Goal: Task Accomplishment & Management: Complete application form

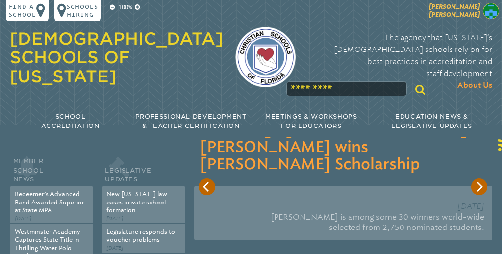
click at [480, 7] on p "Katie Thomas" at bounding box center [439, 12] width 123 height 18
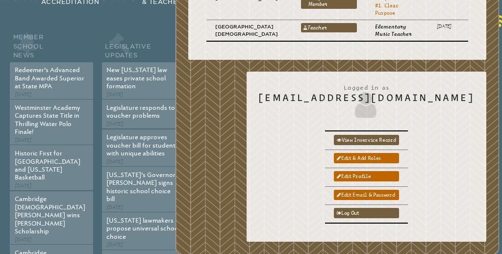
scroll to position [128, 0]
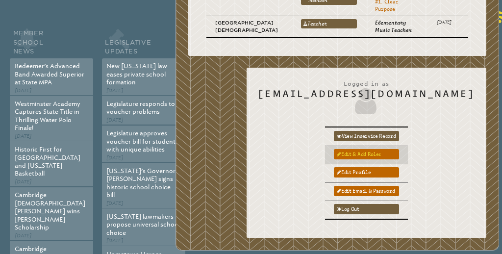
click at [399, 149] on link "Edit & add roles" at bounding box center [366, 154] width 65 height 10
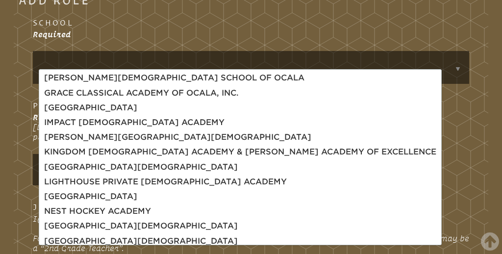
scroll to position [238, 0]
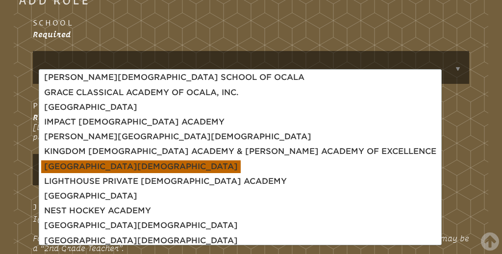
click at [179, 164] on body "Find a School Key Name City 1 Bethany Christian School Fort Lauderdale 33316 2 …" at bounding box center [251, 147] width 502 height 1333
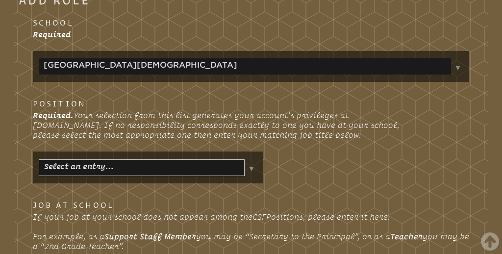
click at [252, 168] on img at bounding box center [251, 168] width 4 height 3
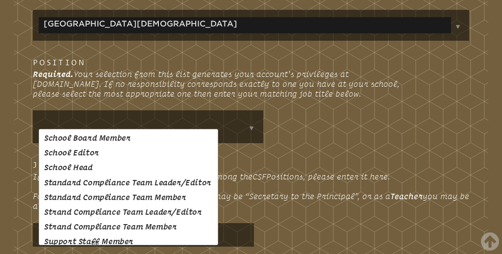
scroll to position [522, 0]
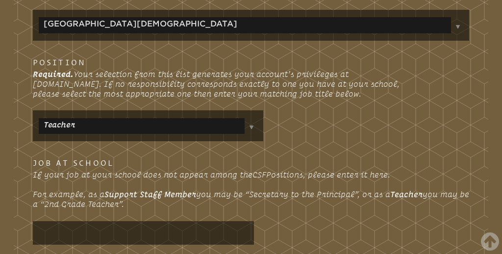
click at [83, 223] on body "Find a School Key Name City 1 Bethany Christian School Fort Lauderdale 33316 2 …" at bounding box center [251, 105] width 502 height 1330
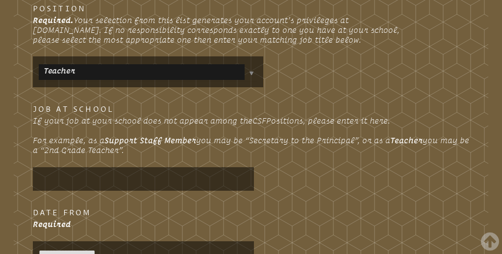
scroll to position [615, 0]
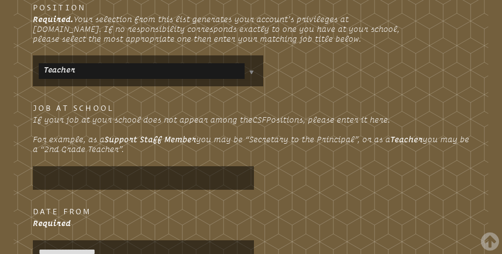
click at [55, 179] on input "text" at bounding box center [143, 178] width 218 height 21
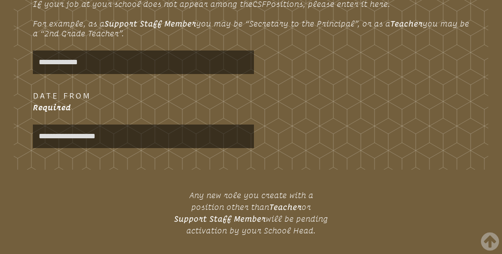
scroll to position [729, 0]
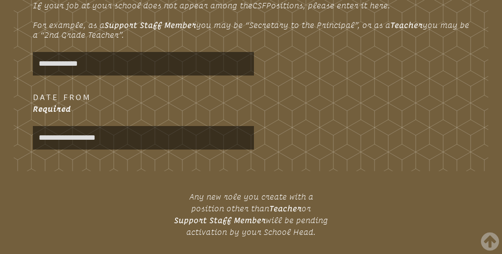
type input "**********"
click at [138, 141] on input "**********" at bounding box center [143, 137] width 218 height 21
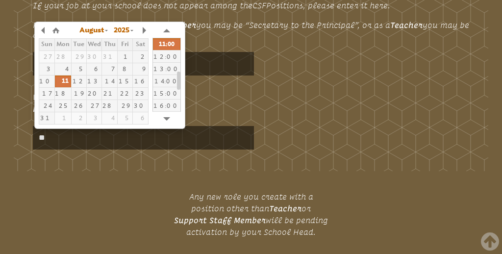
type input "*"
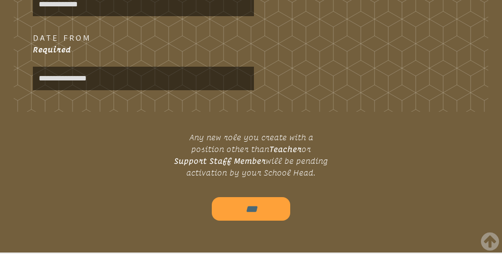
scroll to position [789, 0]
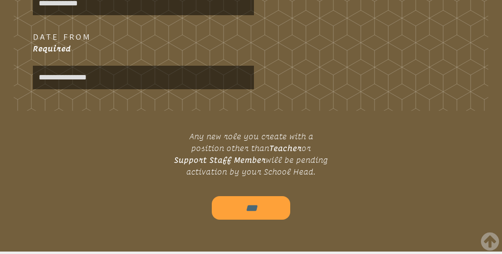
click at [119, 75] on input "**********" at bounding box center [143, 77] width 218 height 21
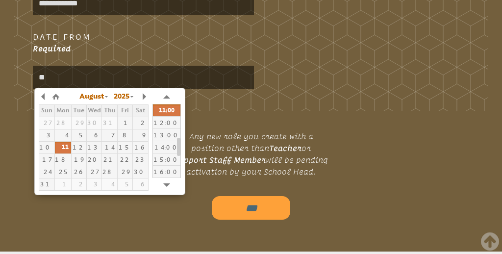
type input "*"
type input "**********"
click at [309, 60] on div "**********" at bounding box center [250, 60] width 448 height 58
click at [119, 76] on input "**********" at bounding box center [143, 77] width 218 height 21
click at [43, 96] on button "button" at bounding box center [44, 96] width 10 height 15
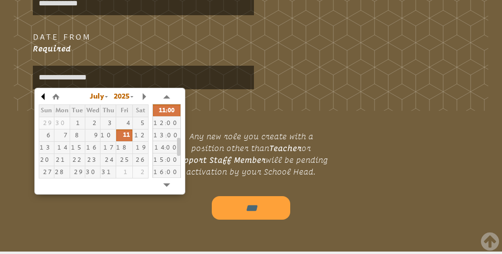
click at [43, 96] on button "button" at bounding box center [44, 96] width 10 height 15
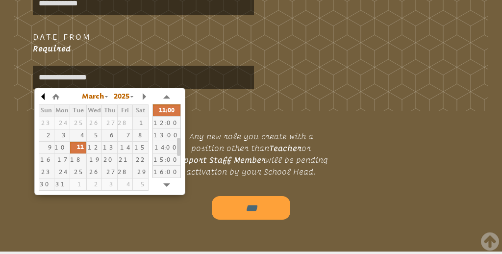
click at [43, 96] on button "button" at bounding box center [44, 96] width 10 height 15
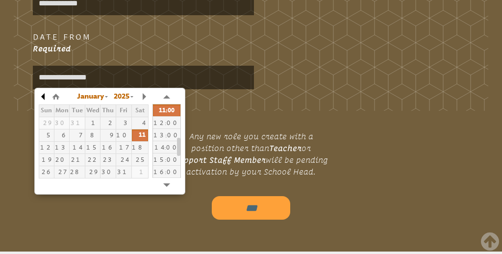
click at [43, 96] on button "button" at bounding box center [44, 96] width 10 height 15
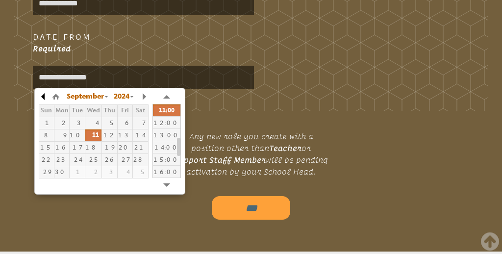
click at [43, 96] on button "button" at bounding box center [44, 96] width 10 height 15
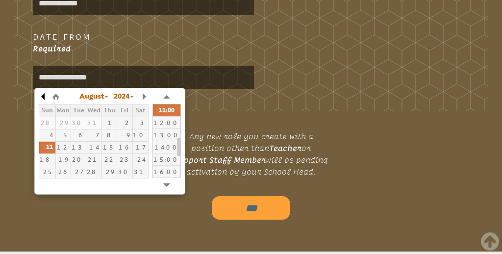
click at [43, 96] on button "button" at bounding box center [44, 96] width 10 height 15
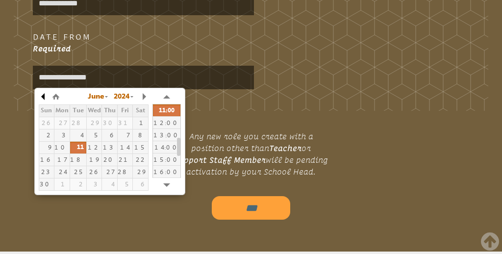
click at [43, 96] on button "button" at bounding box center [44, 96] width 10 height 15
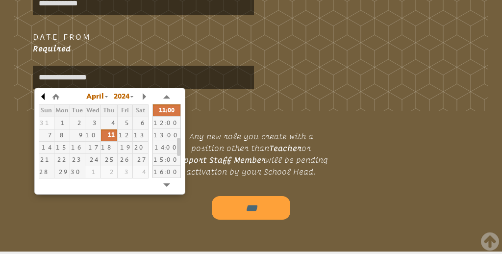
click at [43, 96] on button "button" at bounding box center [44, 96] width 10 height 15
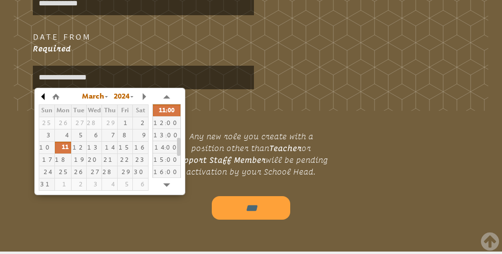
click at [43, 96] on button "button" at bounding box center [44, 96] width 10 height 15
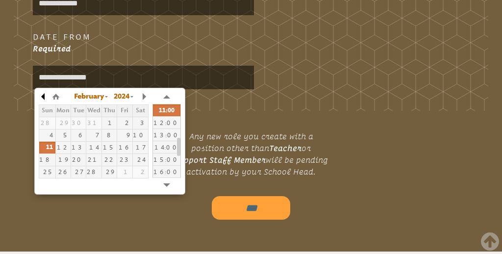
click at [43, 96] on button "button" at bounding box center [44, 96] width 10 height 15
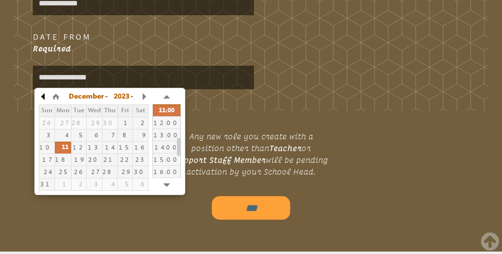
click at [43, 96] on button "button" at bounding box center [44, 96] width 10 height 15
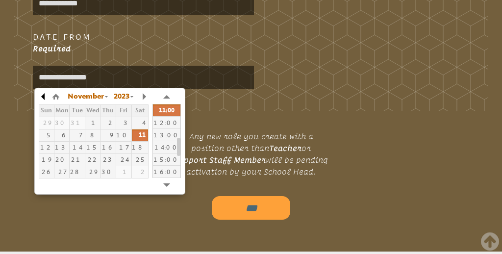
click at [43, 96] on button "button" at bounding box center [44, 96] width 10 height 15
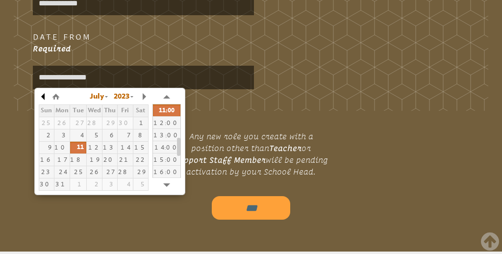
click at [43, 96] on button "button" at bounding box center [44, 96] width 10 height 15
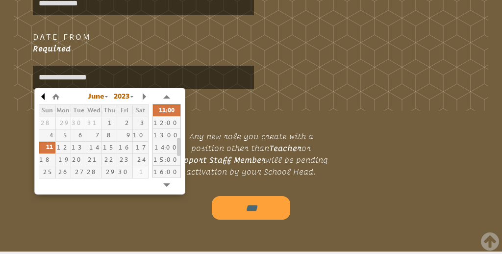
click at [43, 96] on button "button" at bounding box center [44, 96] width 10 height 15
click at [142, 95] on button "button" at bounding box center [144, 96] width 10 height 15
click at [43, 94] on button "button" at bounding box center [44, 96] width 10 height 15
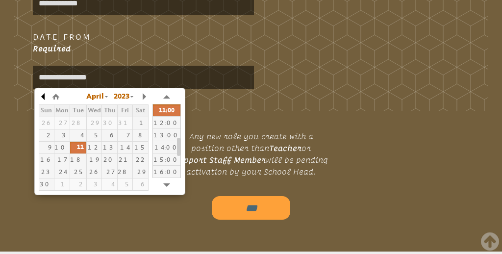
click at [43, 94] on button "button" at bounding box center [44, 96] width 10 height 15
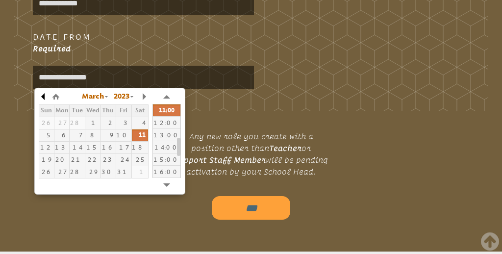
click at [43, 94] on button "button" at bounding box center [44, 96] width 10 height 15
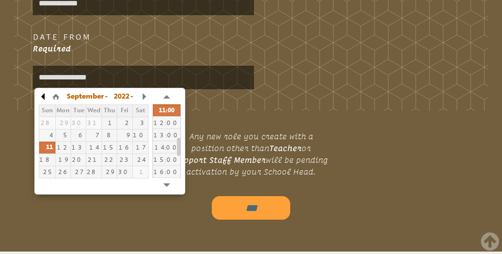
click at [43, 94] on button "button" at bounding box center [44, 96] width 10 height 15
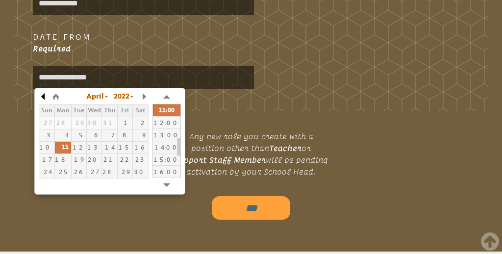
click at [43, 94] on button "button" at bounding box center [44, 96] width 10 height 15
click at [165, 95] on button "button" at bounding box center [166, 96] width 15 height 7
click at [41, 94] on button "button" at bounding box center [44, 96] width 10 height 15
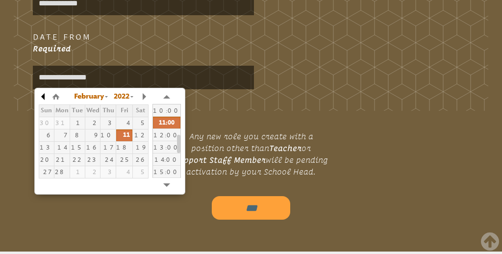
click at [41, 94] on button "button" at bounding box center [44, 96] width 10 height 15
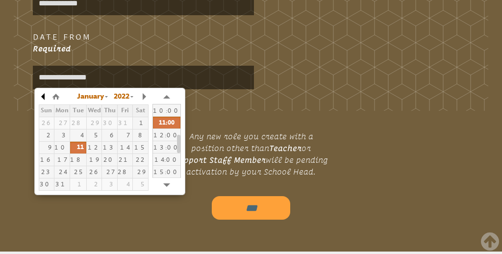
click at [41, 94] on button "button" at bounding box center [44, 96] width 10 height 15
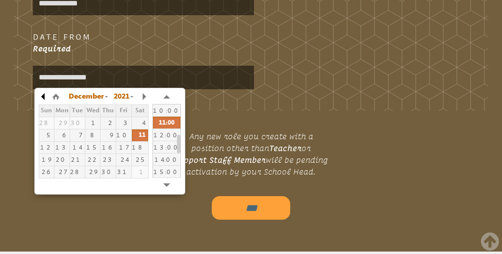
click at [41, 94] on button "button" at bounding box center [44, 96] width 10 height 15
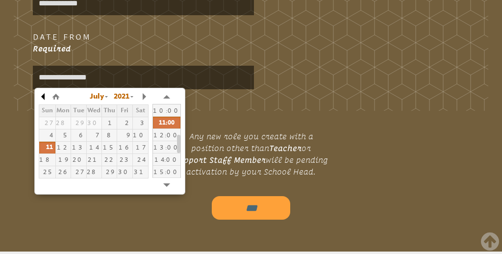
click at [41, 94] on button "button" at bounding box center [44, 96] width 10 height 15
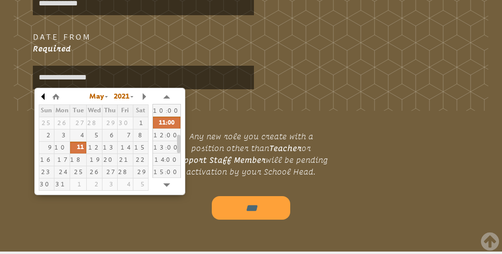
click at [41, 94] on button "button" at bounding box center [44, 96] width 10 height 15
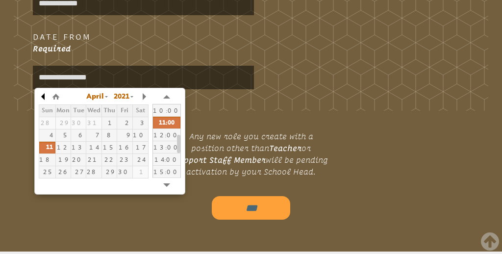
click at [41, 94] on button "button" at bounding box center [44, 96] width 10 height 15
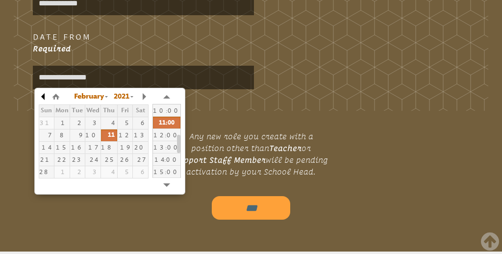
click at [41, 94] on button "button" at bounding box center [44, 96] width 10 height 15
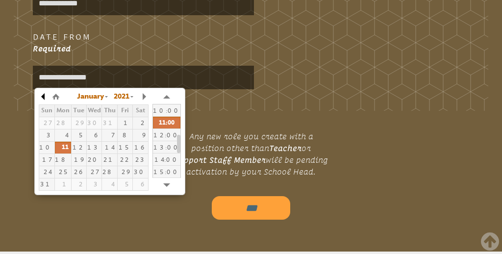
click at [41, 94] on button "button" at bounding box center [44, 96] width 10 height 15
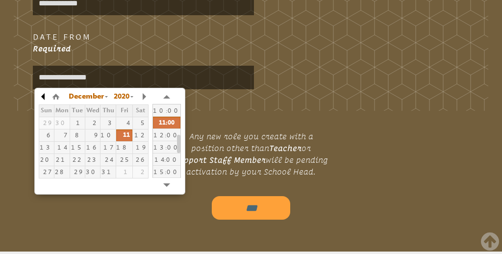
click at [41, 94] on button "button" at bounding box center [44, 96] width 10 height 15
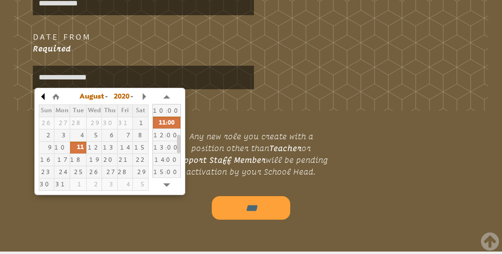
click at [41, 94] on button "button" at bounding box center [44, 96] width 10 height 15
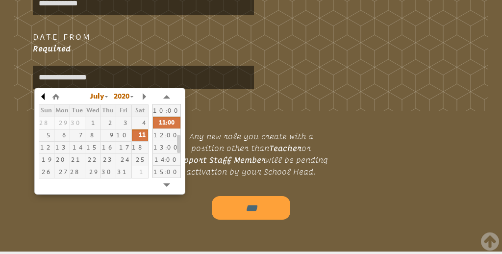
click at [41, 94] on button "button" at bounding box center [44, 96] width 10 height 15
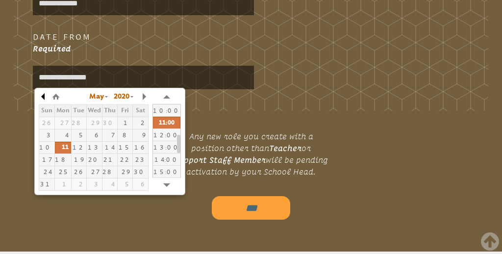
click at [41, 94] on button "button" at bounding box center [44, 96] width 10 height 15
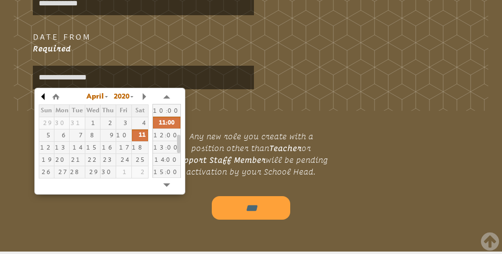
click at [41, 94] on button "button" at bounding box center [44, 96] width 10 height 15
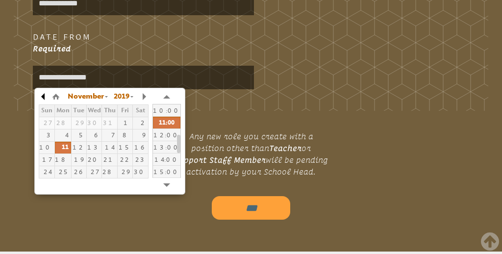
click at [41, 94] on button "button" at bounding box center [44, 96] width 10 height 15
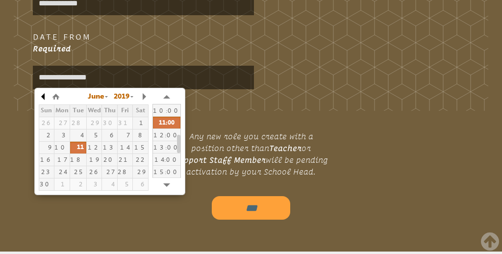
click at [41, 94] on button "button" at bounding box center [44, 96] width 10 height 15
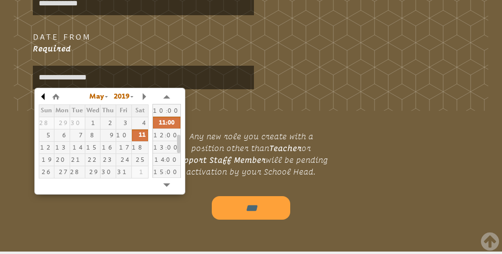
click at [41, 94] on button "button" at bounding box center [44, 96] width 10 height 15
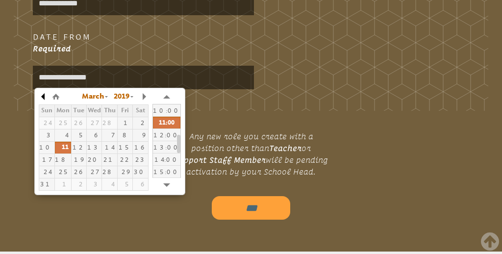
click at [41, 94] on button "button" at bounding box center [44, 96] width 10 height 15
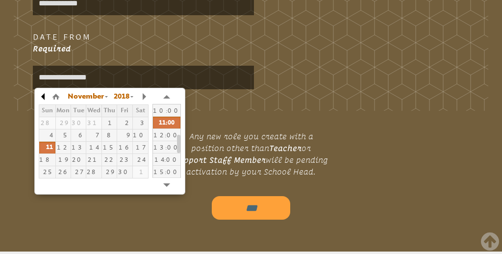
click at [41, 94] on button "button" at bounding box center [44, 96] width 10 height 15
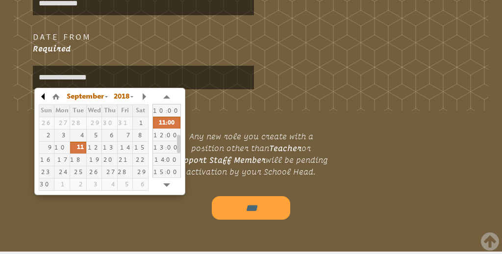
click at [41, 94] on button "button" at bounding box center [44, 96] width 10 height 15
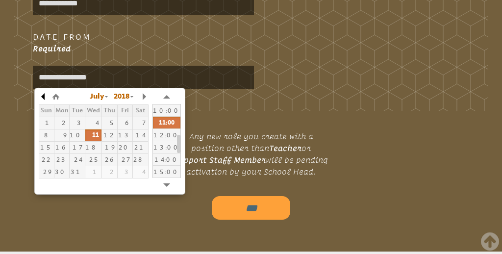
click at [41, 94] on button "button" at bounding box center [44, 96] width 10 height 15
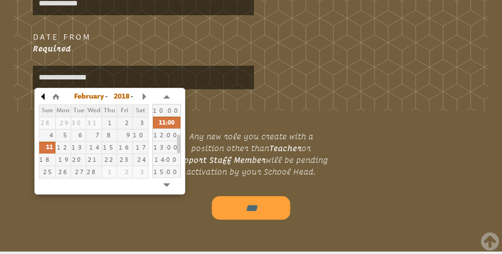
click at [41, 94] on button "button" at bounding box center [44, 96] width 10 height 15
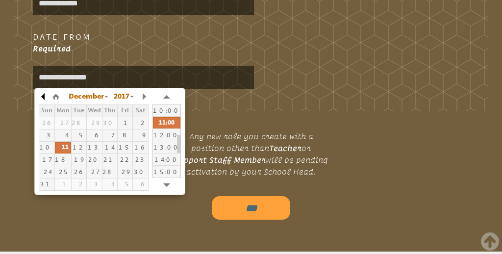
click at [41, 94] on button "button" at bounding box center [44, 96] width 10 height 15
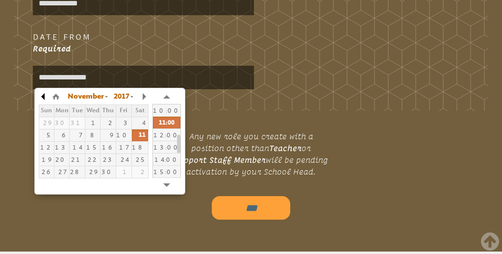
click at [41, 94] on button "button" at bounding box center [44, 96] width 10 height 15
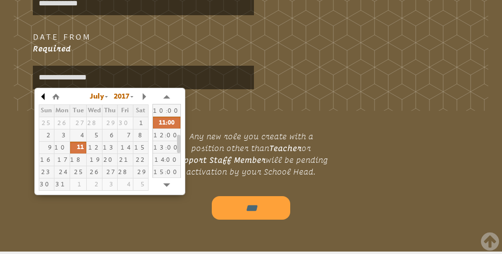
click at [41, 94] on button "button" at bounding box center [44, 96] width 10 height 15
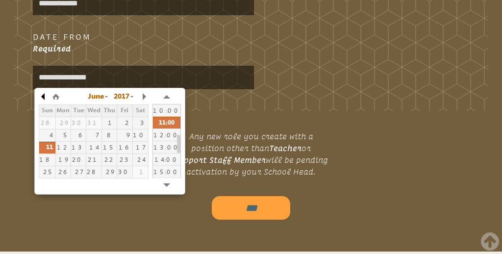
click at [41, 94] on button "button" at bounding box center [44, 96] width 10 height 15
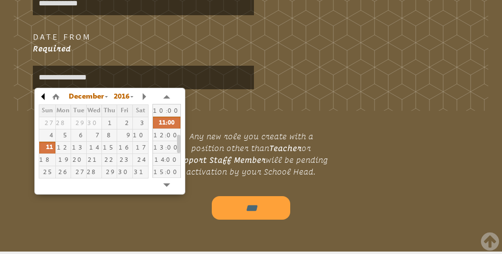
click at [41, 94] on button "button" at bounding box center [44, 96] width 10 height 15
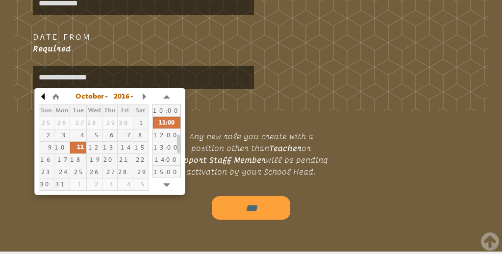
click at [41, 94] on button "button" at bounding box center [44, 96] width 10 height 15
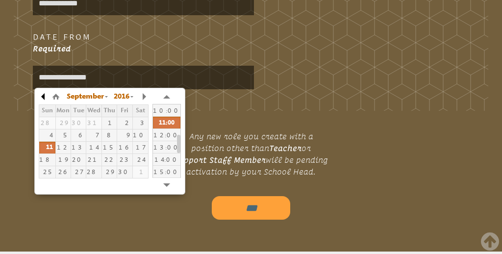
click at [41, 94] on button "button" at bounding box center [44, 96] width 10 height 15
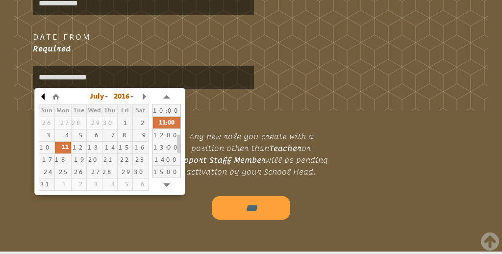
click at [41, 94] on button "button" at bounding box center [44, 96] width 10 height 15
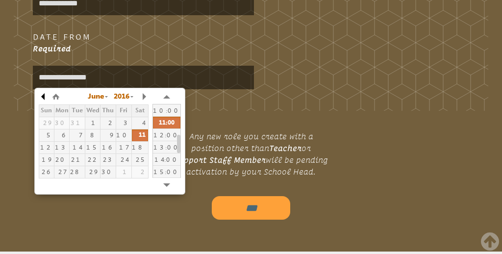
click at [41, 94] on button "button" at bounding box center [44, 96] width 10 height 15
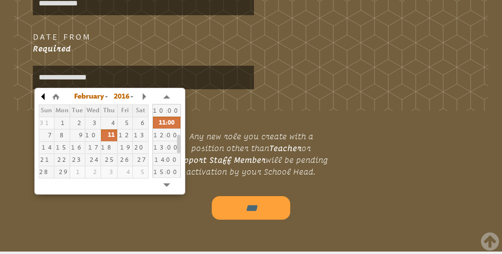
click at [41, 94] on button "button" at bounding box center [44, 96] width 10 height 15
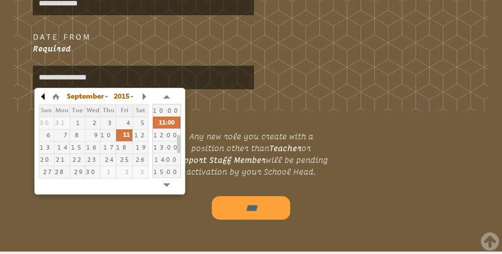
click at [41, 94] on button "button" at bounding box center [44, 96] width 10 height 15
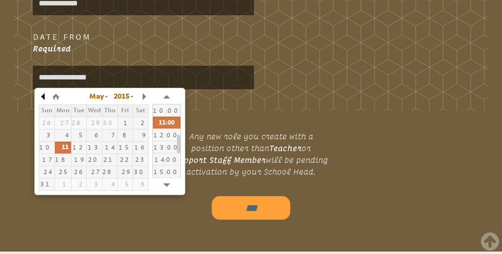
click at [41, 94] on button "button" at bounding box center [44, 96] width 10 height 15
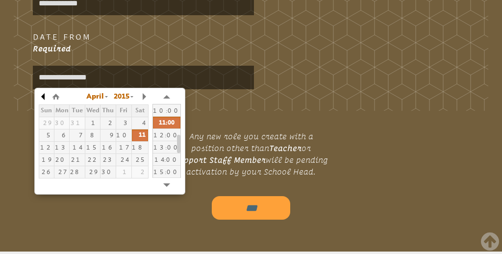
click at [41, 94] on button "button" at bounding box center [44, 96] width 10 height 15
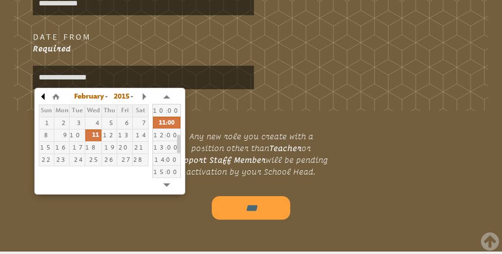
click at [41, 94] on button "button" at bounding box center [44, 96] width 10 height 15
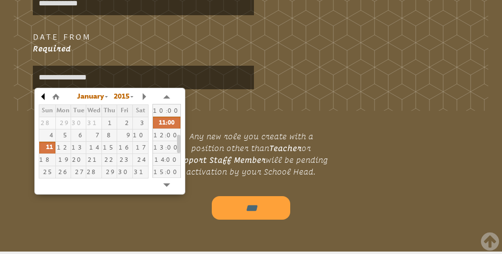
click at [41, 94] on button "button" at bounding box center [44, 96] width 10 height 15
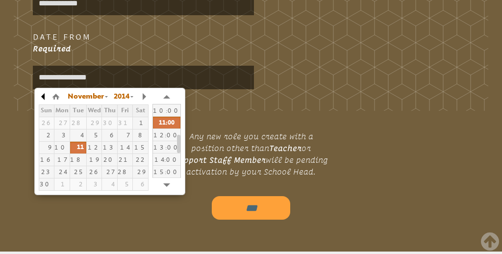
click at [41, 94] on button "button" at bounding box center [44, 96] width 10 height 15
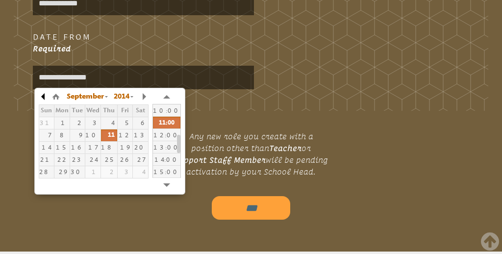
click at [41, 94] on button "button" at bounding box center [44, 96] width 10 height 15
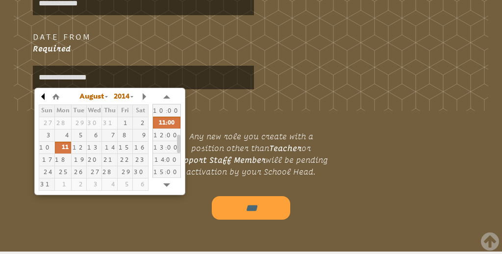
click at [41, 94] on button "button" at bounding box center [44, 96] width 10 height 15
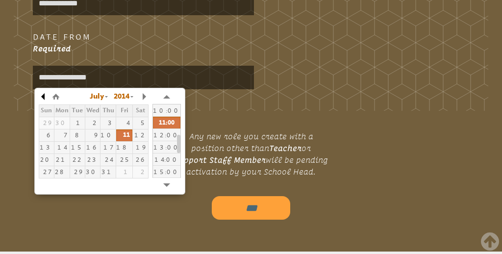
click at [41, 94] on button "button" at bounding box center [44, 96] width 10 height 15
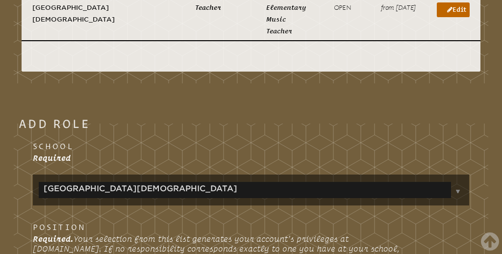
scroll to position [206, 0]
